Goal: Information Seeking & Learning: Learn about a topic

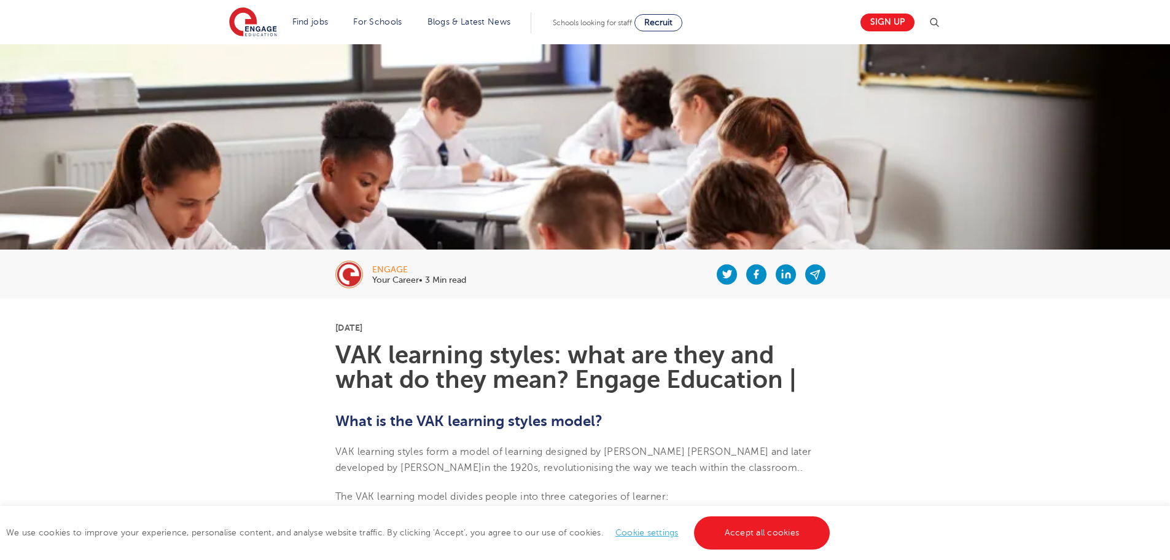
scroll to position [61, 0]
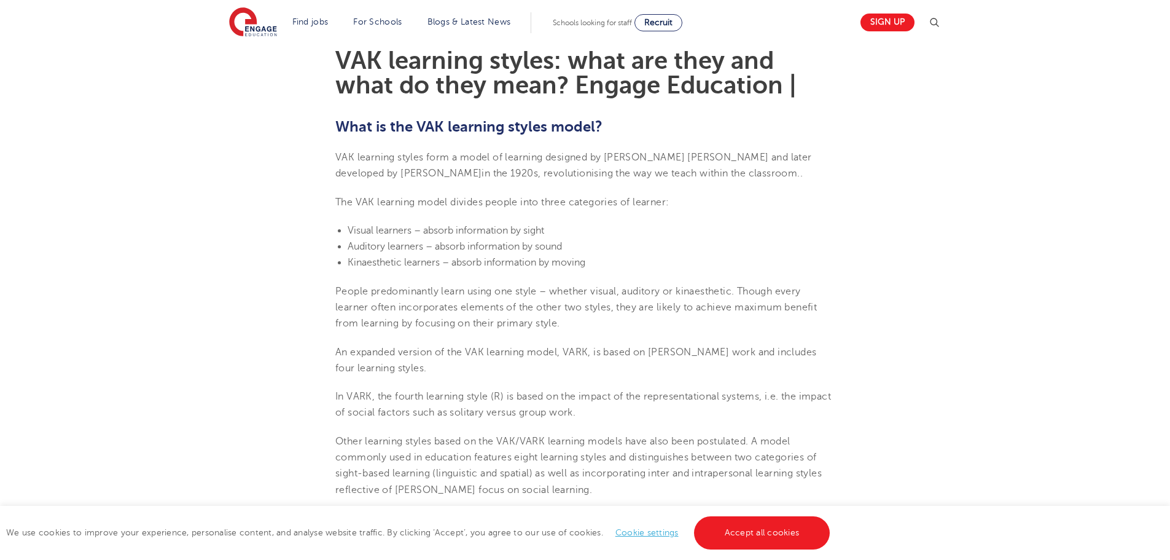
scroll to position [369, 0]
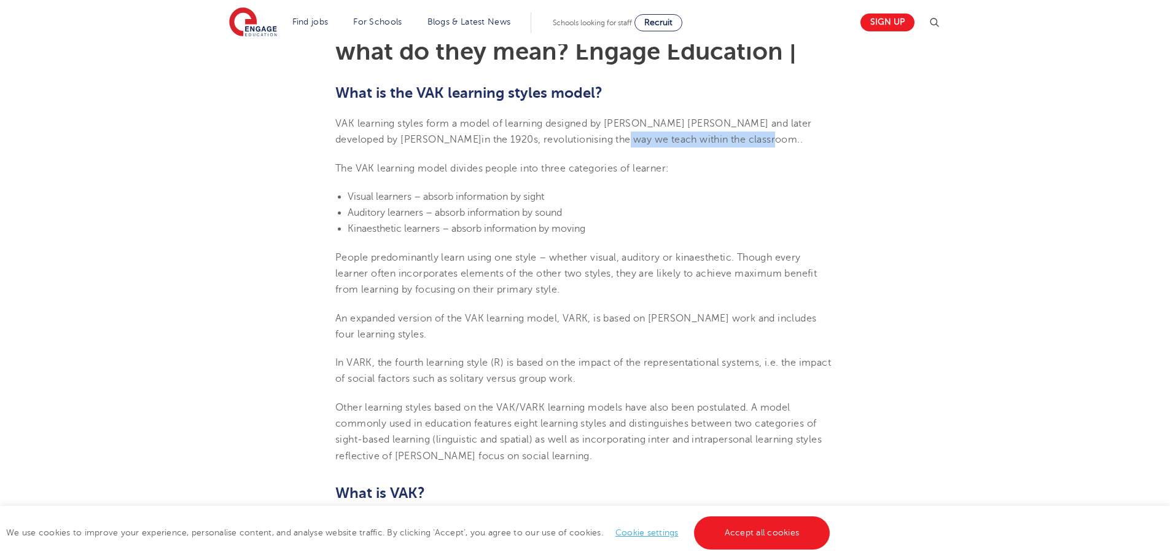
drag, startPoint x: 525, startPoint y: 139, endPoint x: 680, endPoint y: 140, distance: 154.8
click at [673, 139] on span "in the 1920s, revolutionising the way we teach within the classroom." at bounding box center [641, 139] width 318 height 11
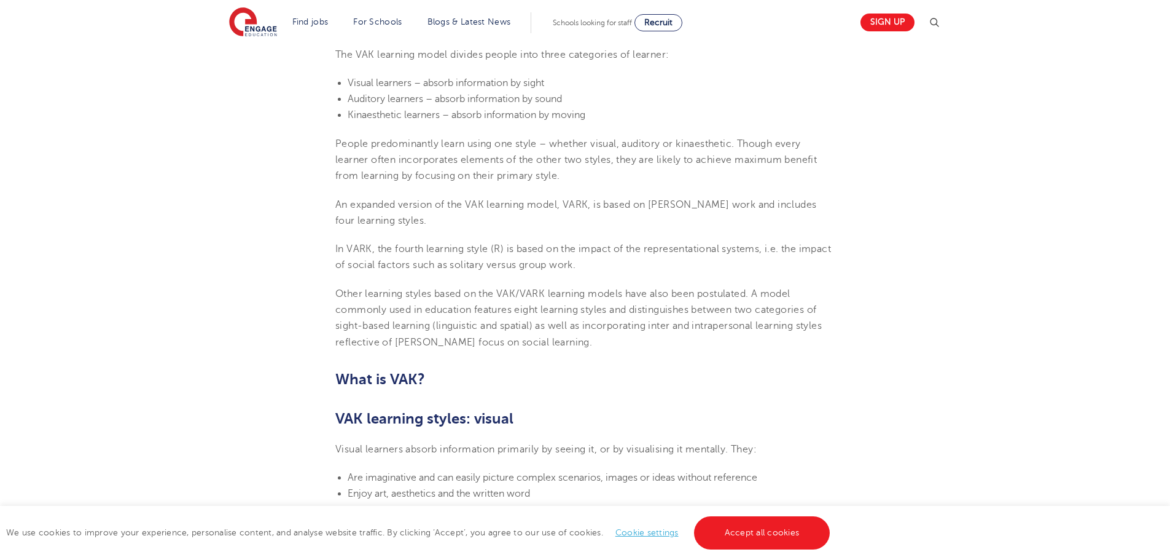
scroll to position [491, 0]
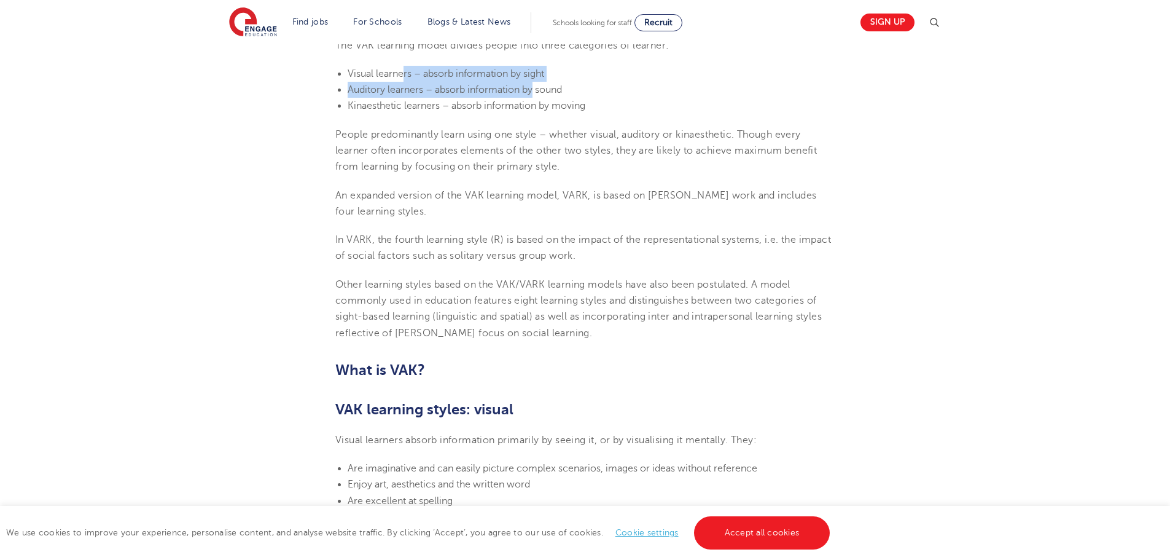
drag, startPoint x: 405, startPoint y: 71, endPoint x: 534, endPoint y: 85, distance: 130.3
click at [534, 85] on ul "Visual learners – absorb information by sight Auditory learners – absorb inform…" at bounding box center [584, 90] width 499 height 49
click at [540, 102] on span "Kinaesthetic learners – absorb information by moving" at bounding box center [467, 105] width 238 height 11
drag, startPoint x: 352, startPoint y: 88, endPoint x: 553, endPoint y: 96, distance: 201.6
click at [553, 96] on li "Auditory learners – absorb information by sound" at bounding box center [591, 90] width 487 height 16
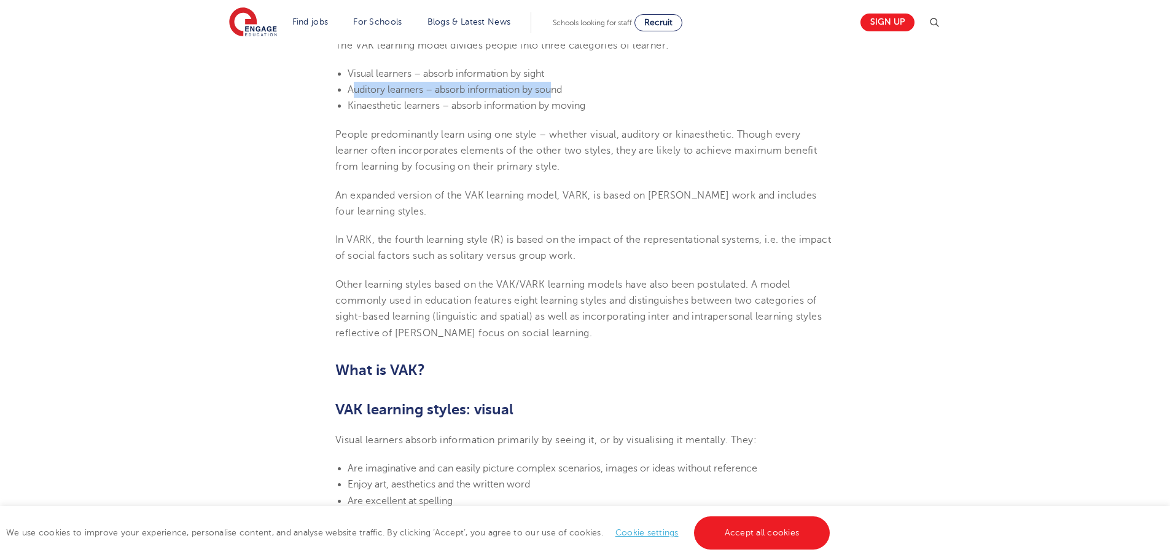
click at [543, 96] on li "Auditory learners – absorb information by sound" at bounding box center [591, 90] width 487 height 16
drag, startPoint x: 418, startPoint y: 103, endPoint x: 595, endPoint y: 103, distance: 176.9
click at [591, 103] on li "Kinaesthetic learners – absorb information by moving" at bounding box center [591, 106] width 487 height 16
click at [602, 102] on li "Kinaesthetic learners – absorb information by moving" at bounding box center [591, 106] width 487 height 16
click at [535, 139] on span "People predominantly learn using one style – whether visual, auditory or kinaes…" at bounding box center [576, 151] width 482 height 44
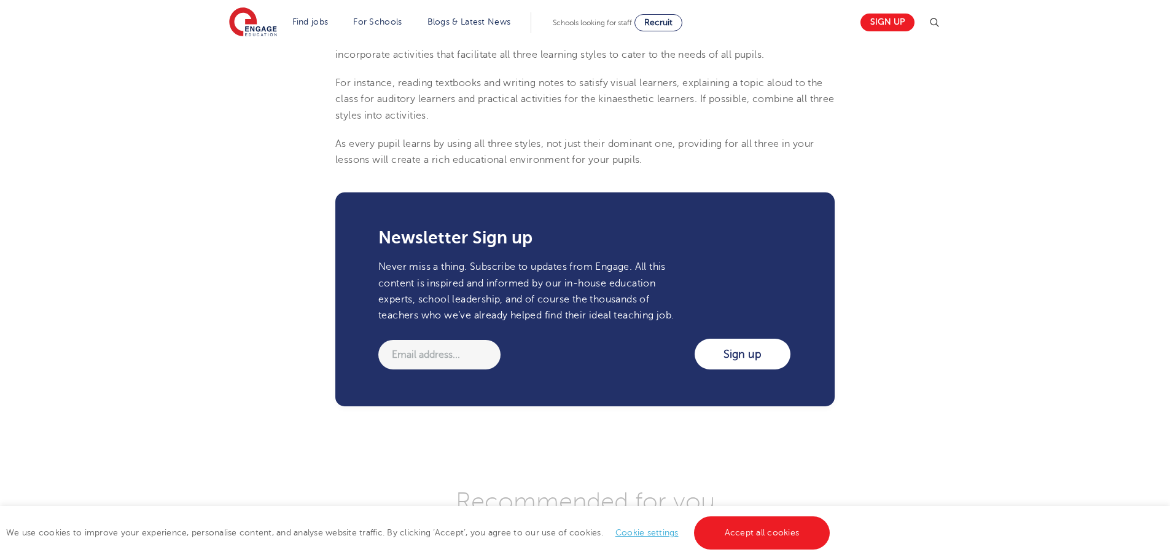
scroll to position [1290, 0]
